Goal: Register for event/course

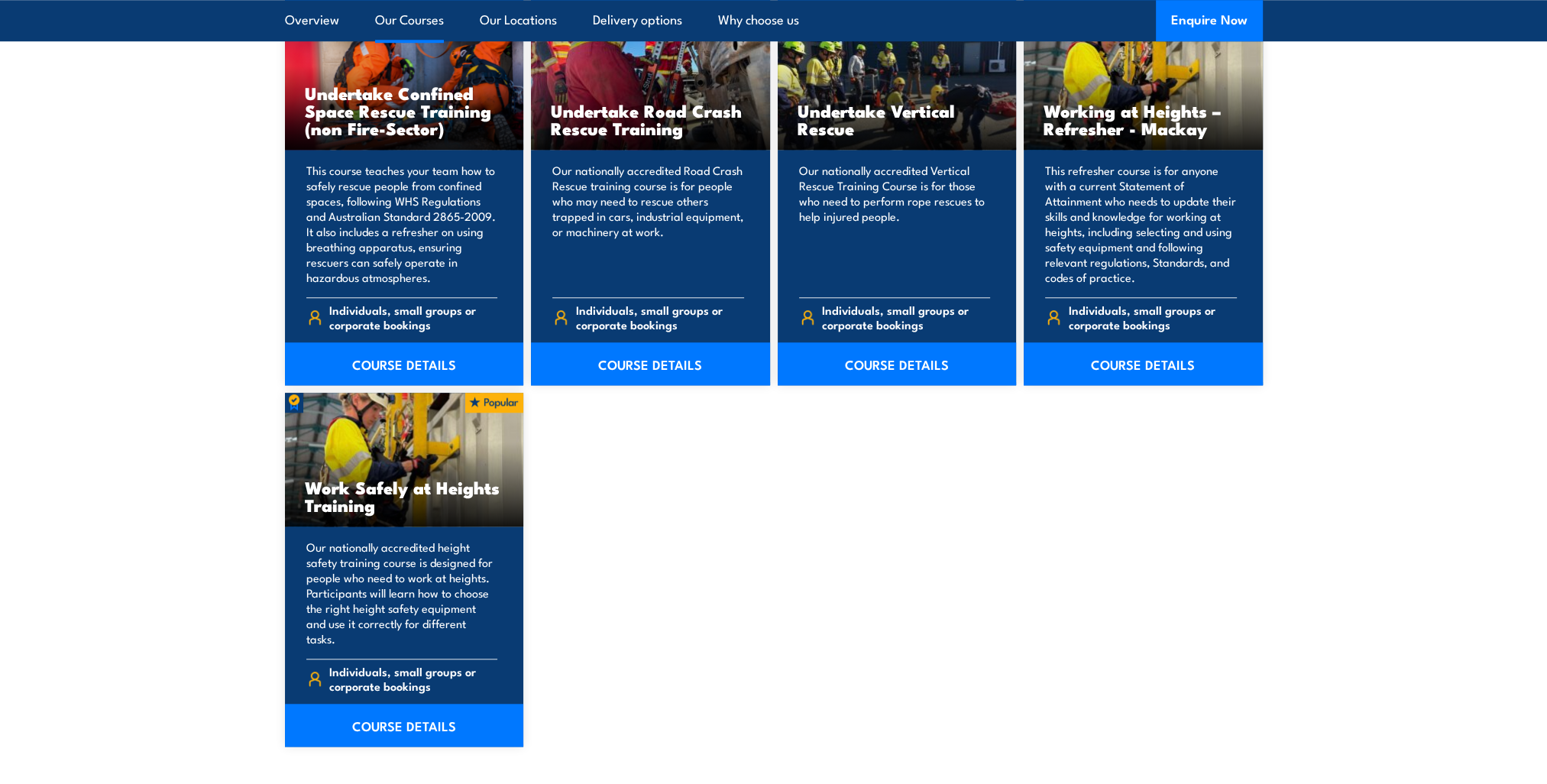
scroll to position [1782, 0]
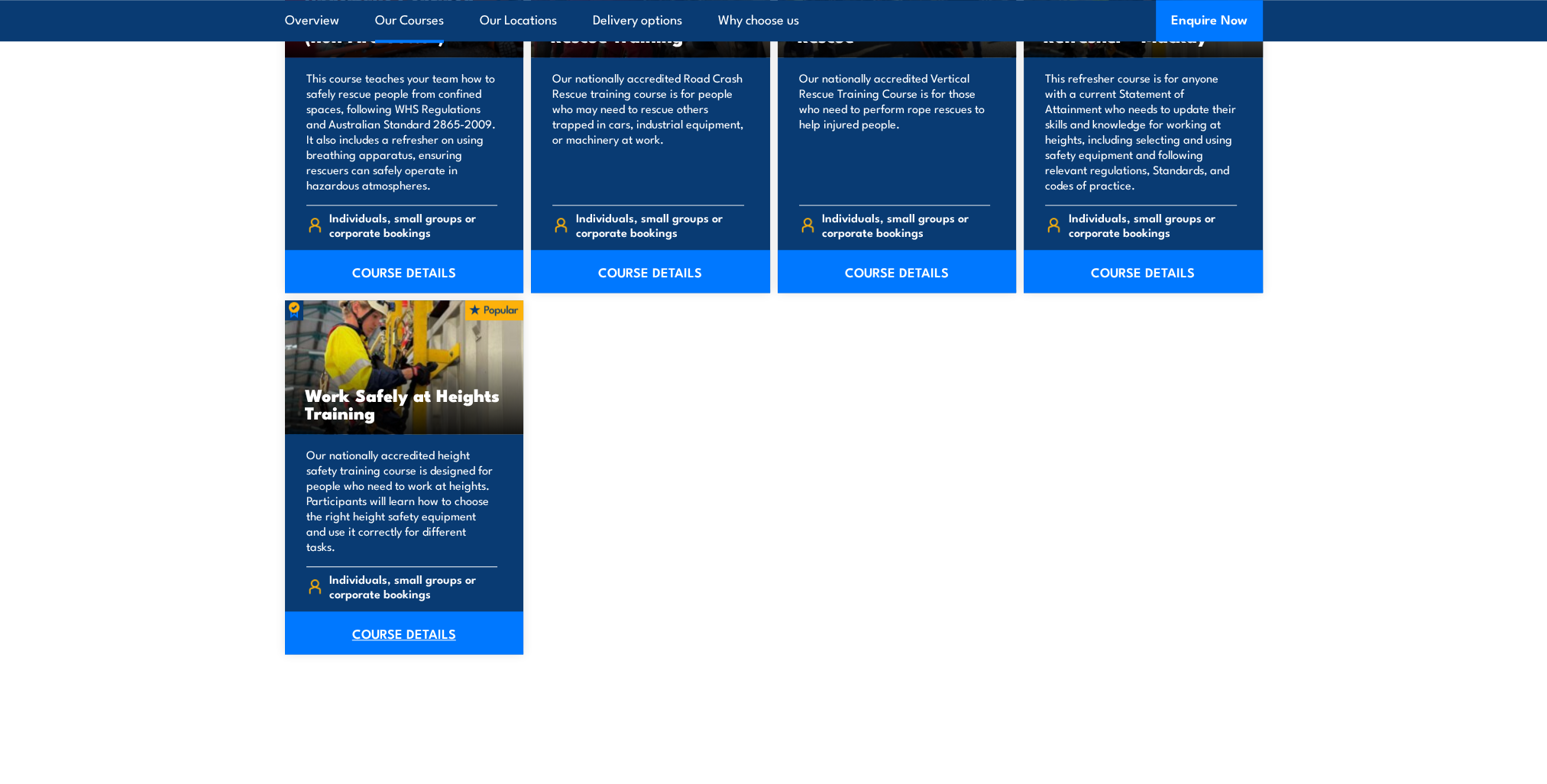
click at [404, 624] on link "COURSE DETAILS" at bounding box center [405, 632] width 239 height 42
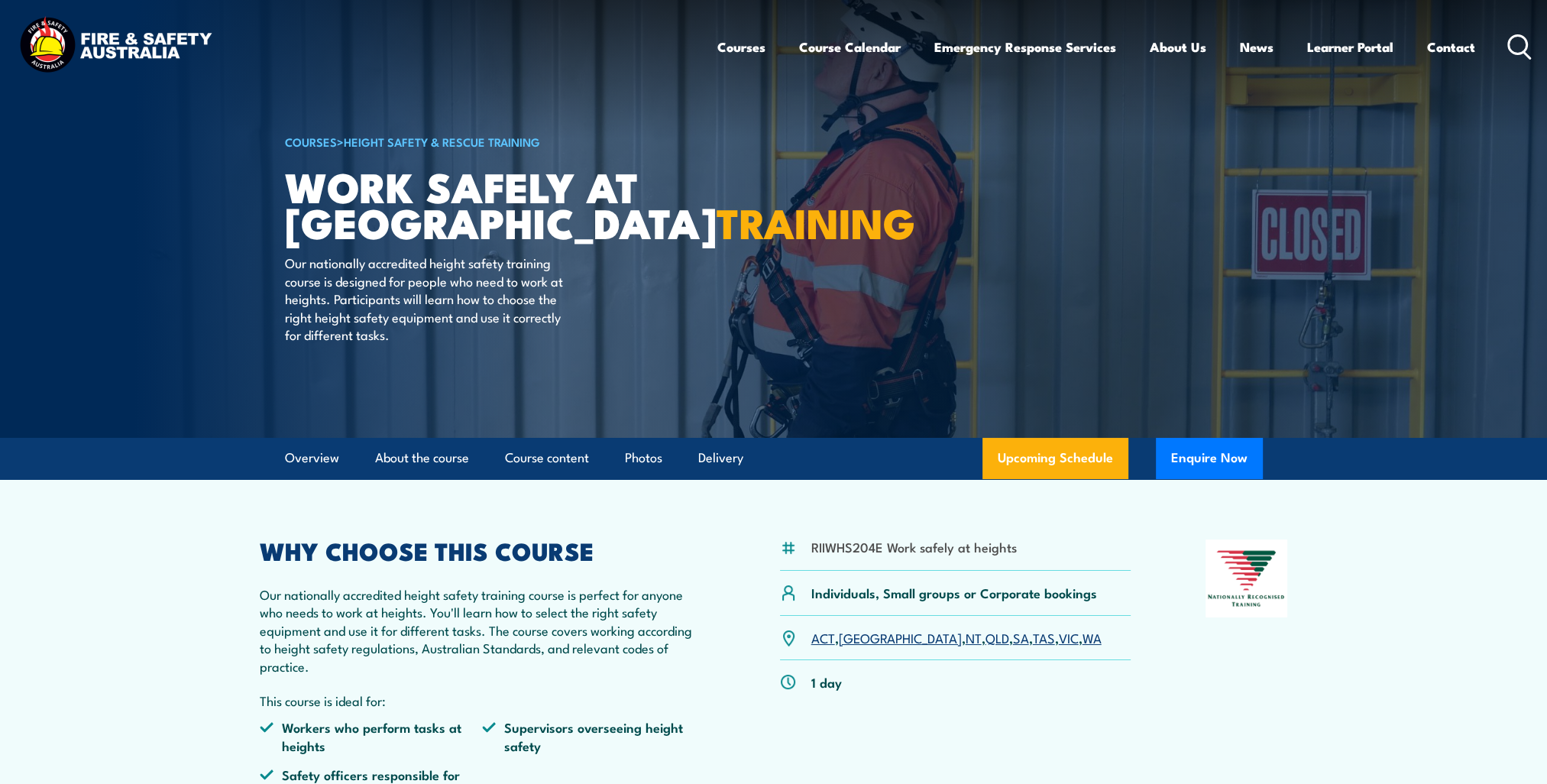
click at [1059, 640] on link "VIC" at bounding box center [1068, 637] width 20 height 19
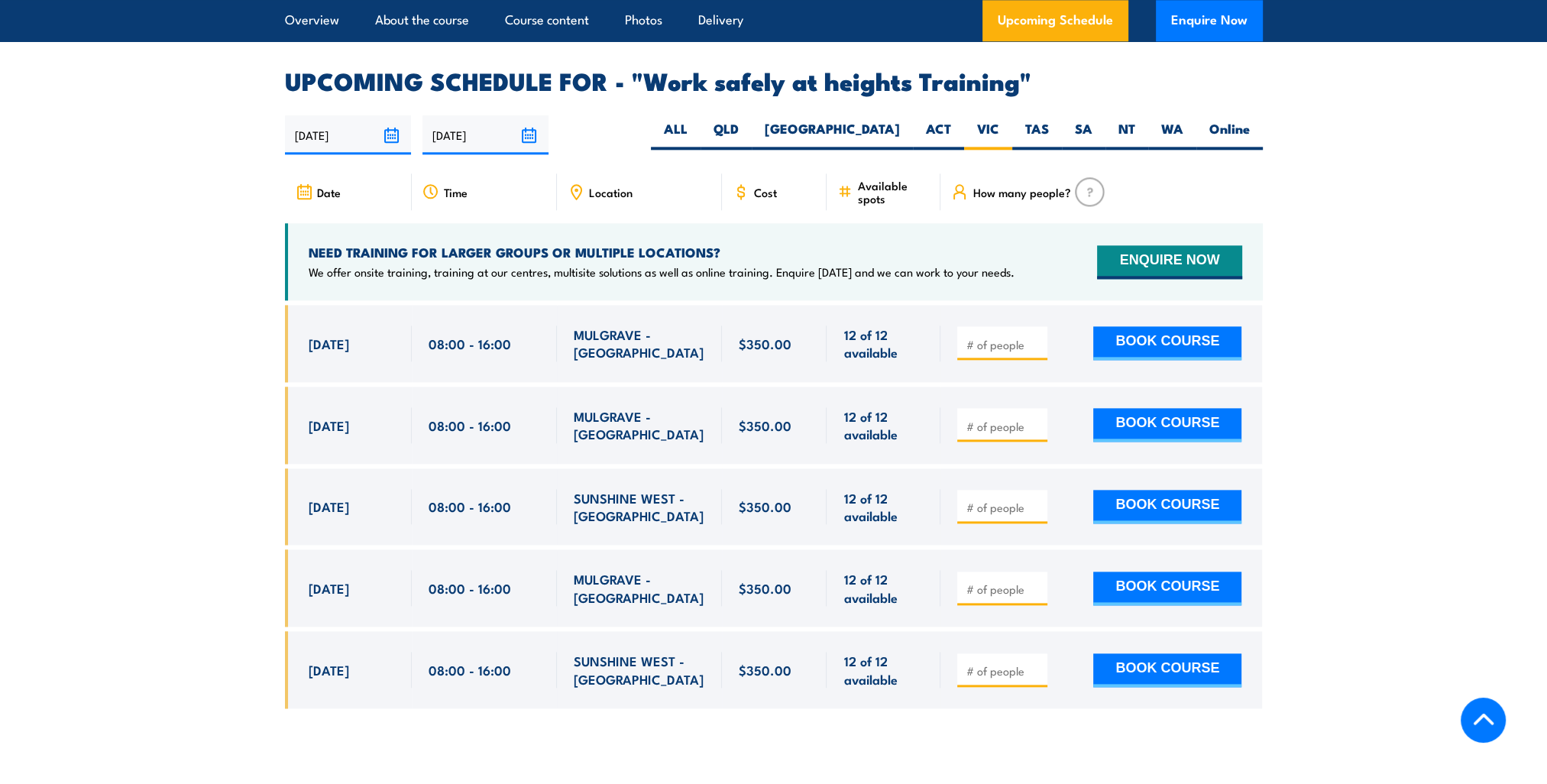
scroll to position [2303, 0]
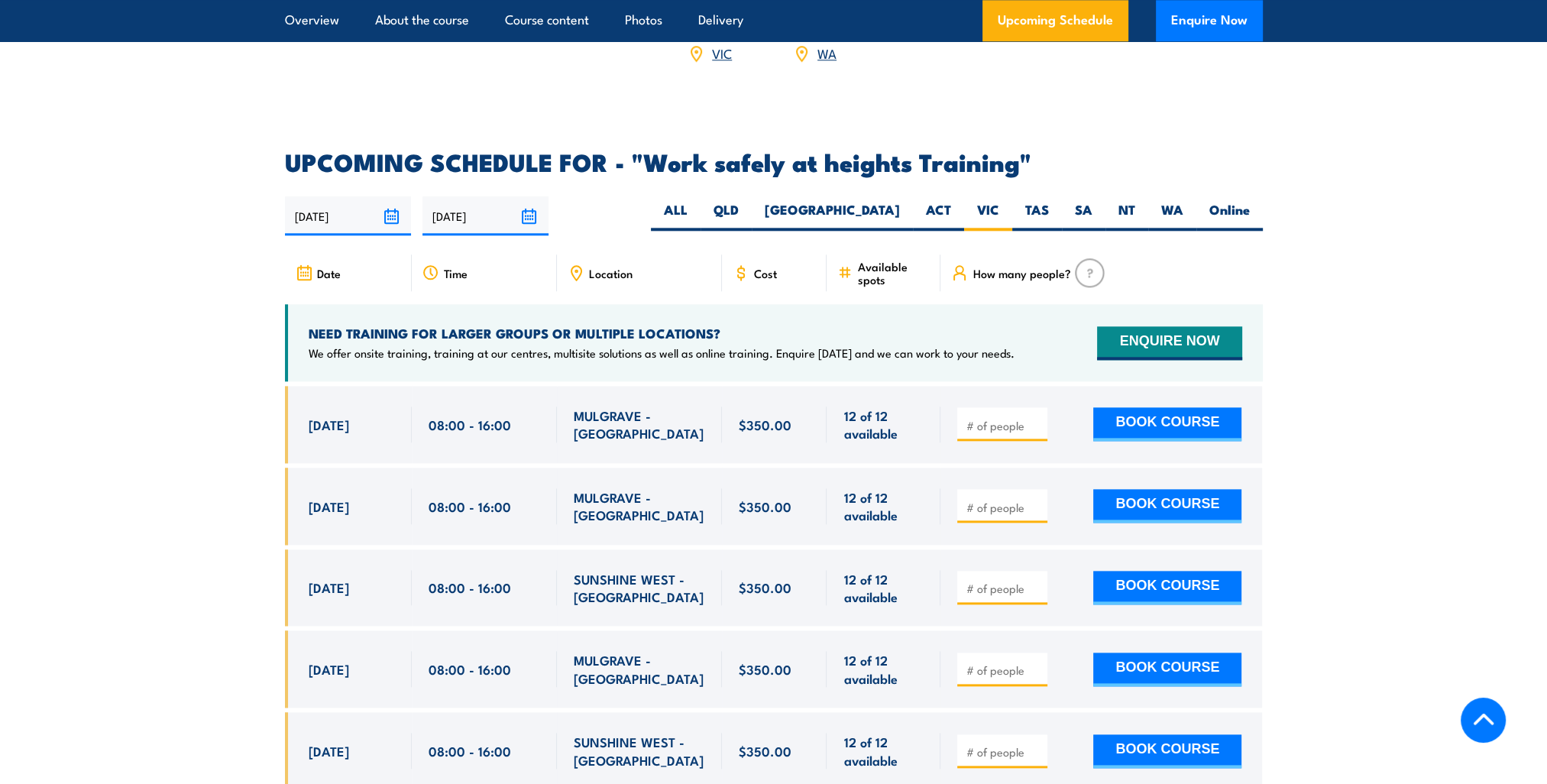
click at [89, 342] on section "UPCOMING SCHEDULE FOR - "Work safely at heights Training" 24/09/2025 23/03/2026" at bounding box center [774, 481] width 1547 height 662
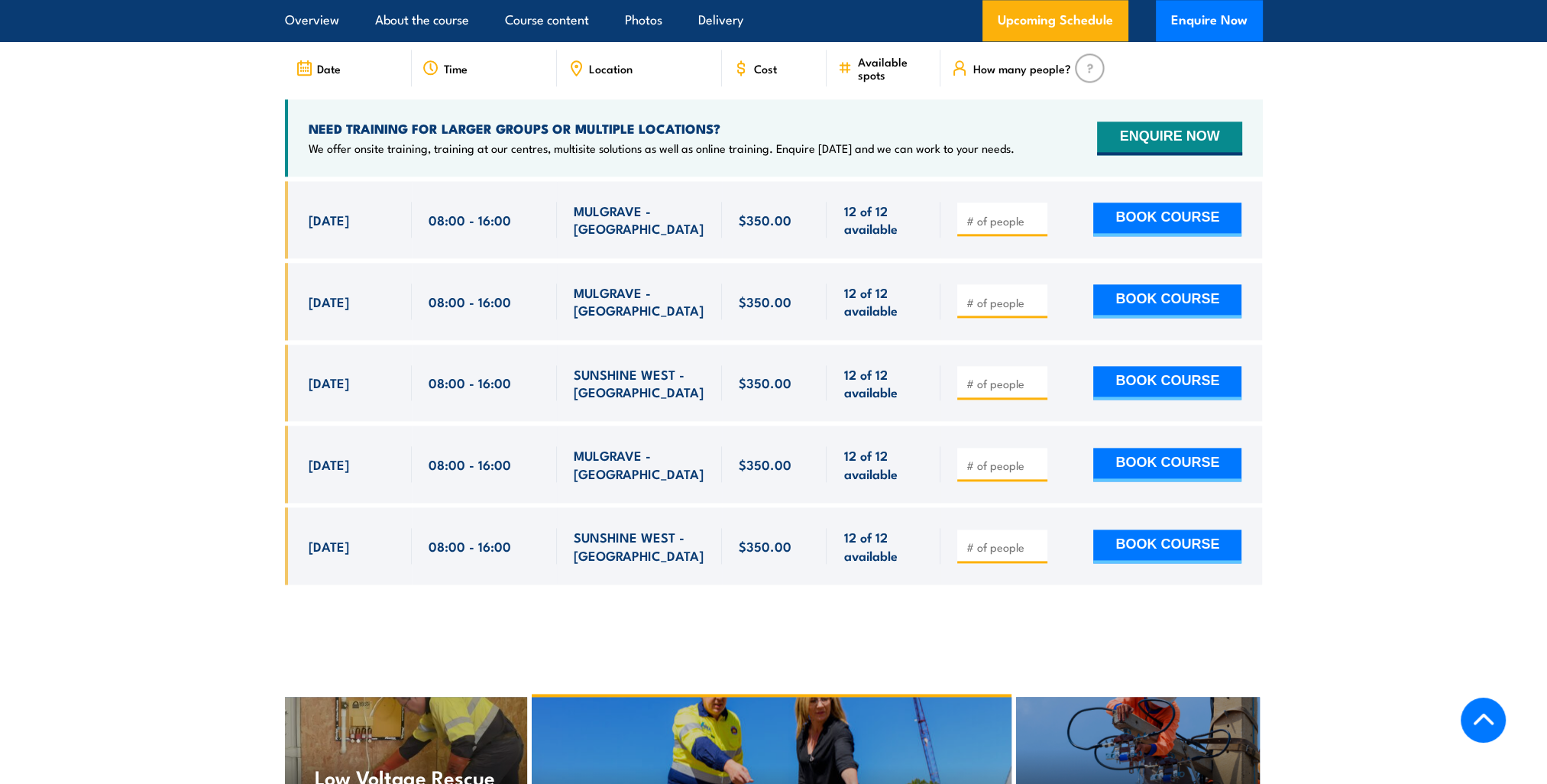
scroll to position [2506, 0]
